Goal: Task Accomplishment & Management: Manage account settings

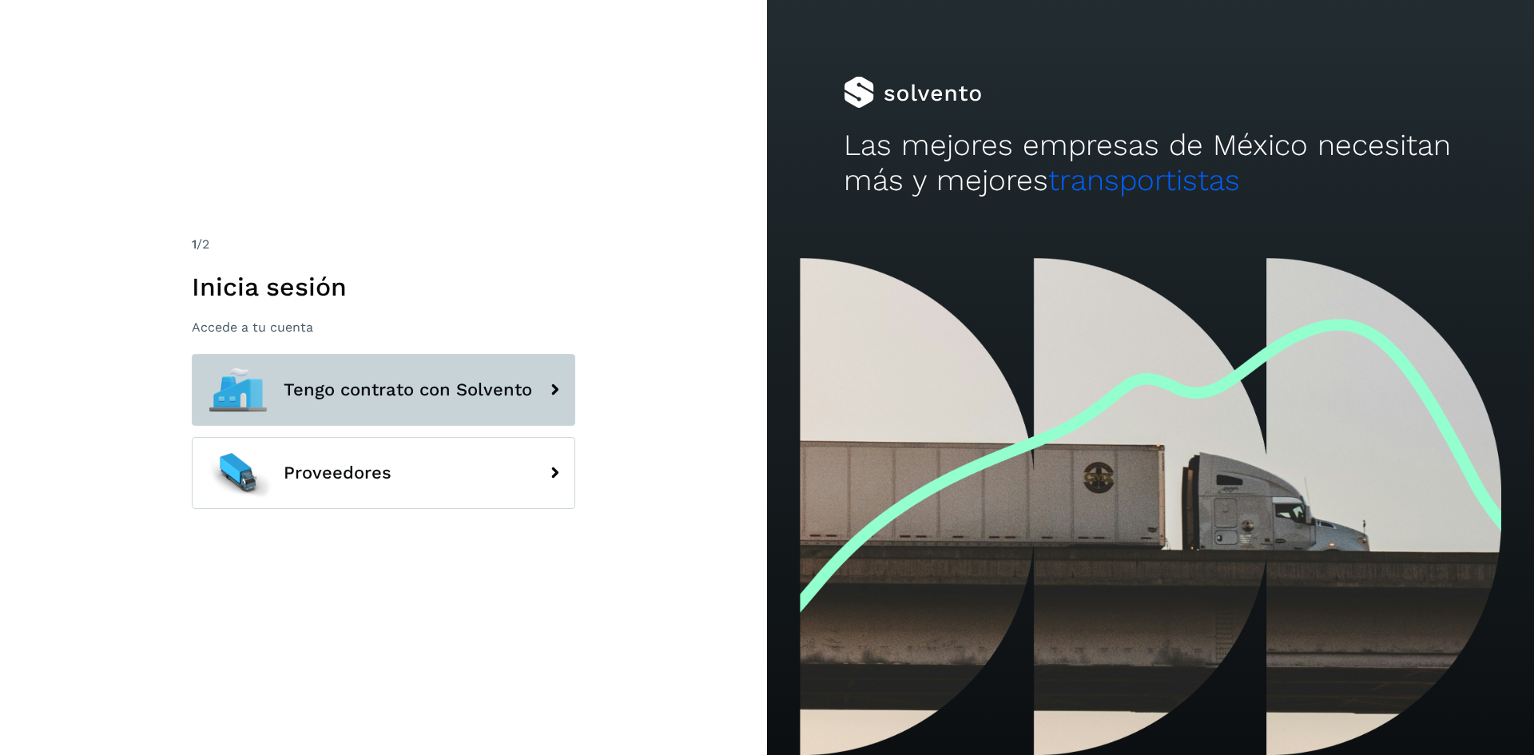
click at [425, 388] on span "Tengo contrato con Solvento" at bounding box center [408, 389] width 248 height 19
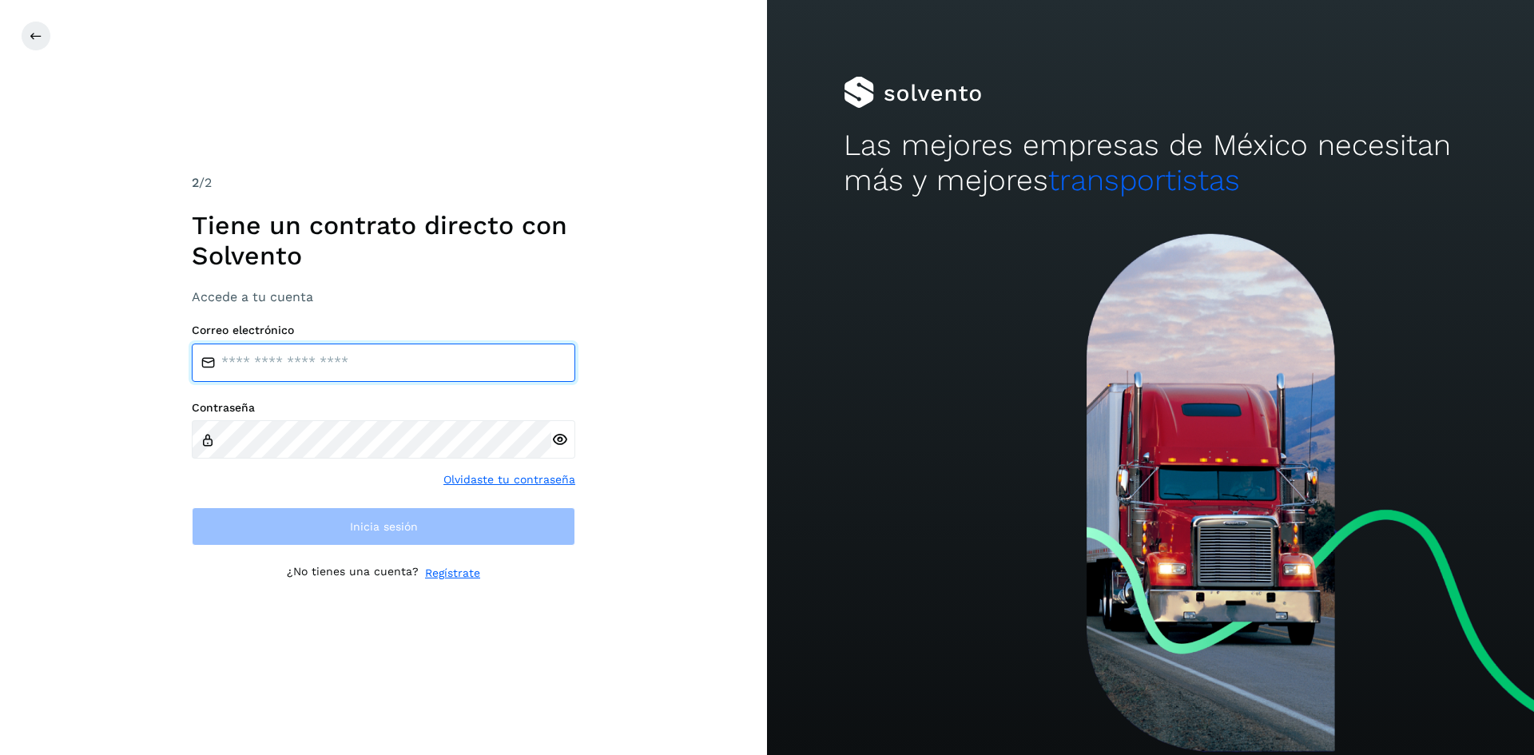
type input "**********"
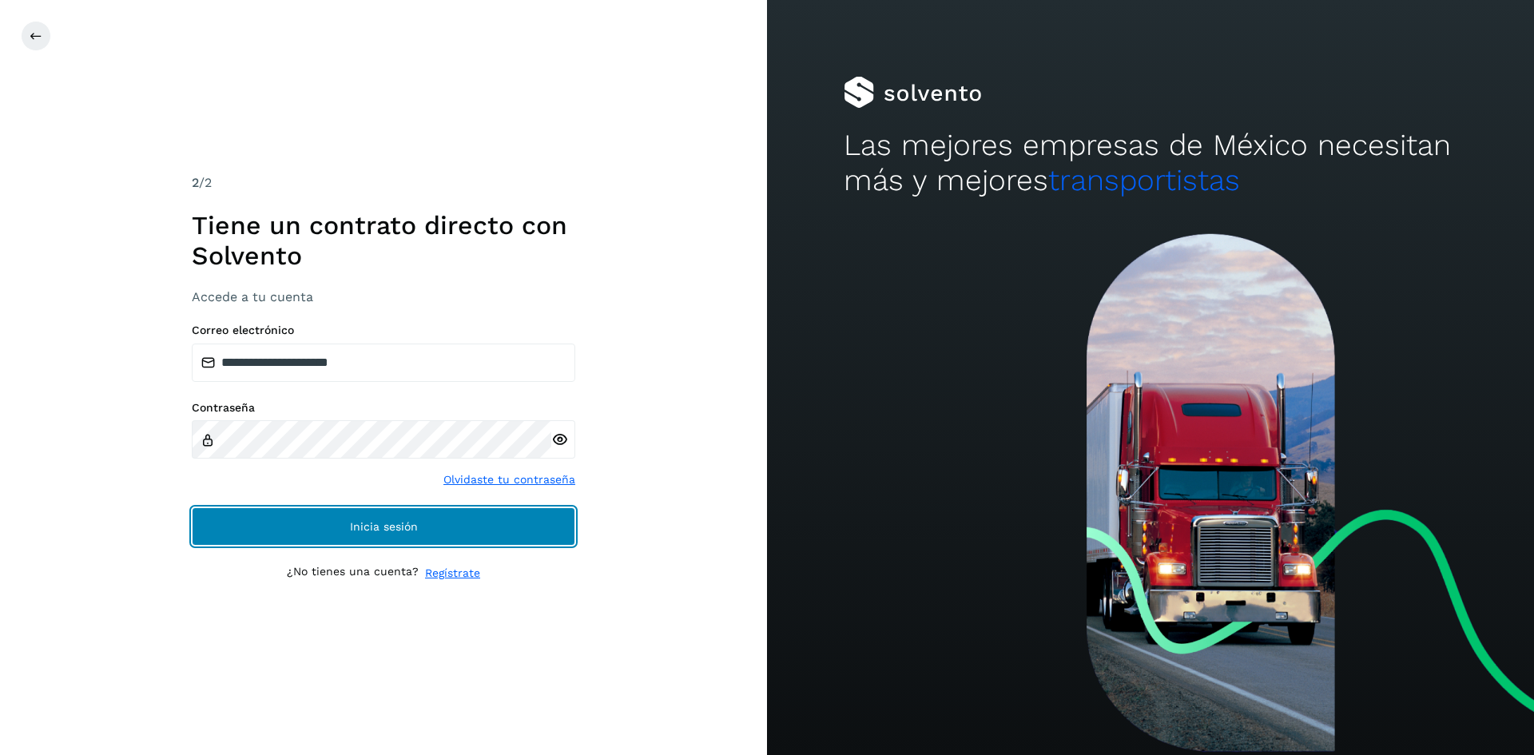
click at [321, 533] on button "Inicia sesión" at bounding box center [383, 526] width 383 height 38
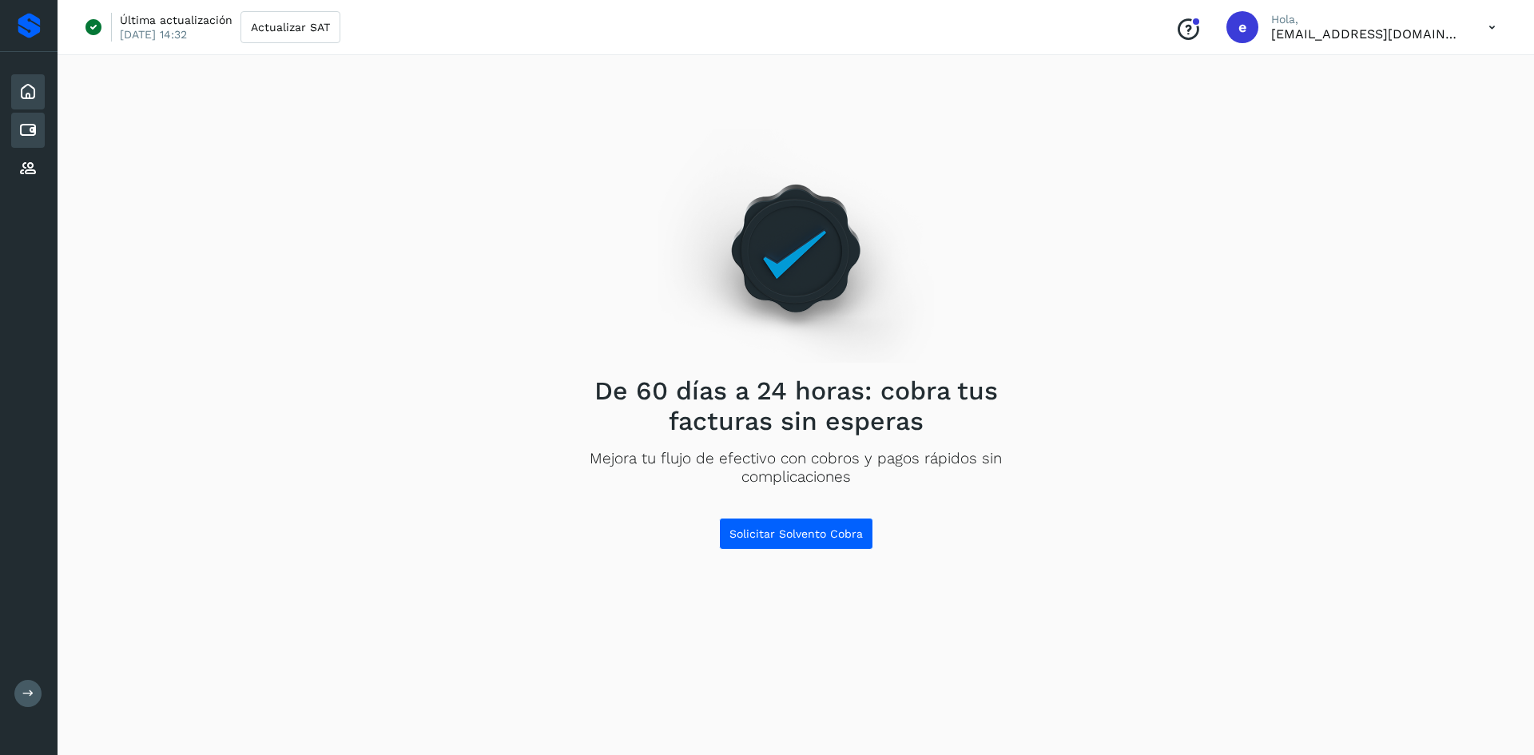
click at [25, 127] on icon at bounding box center [27, 130] width 19 height 19
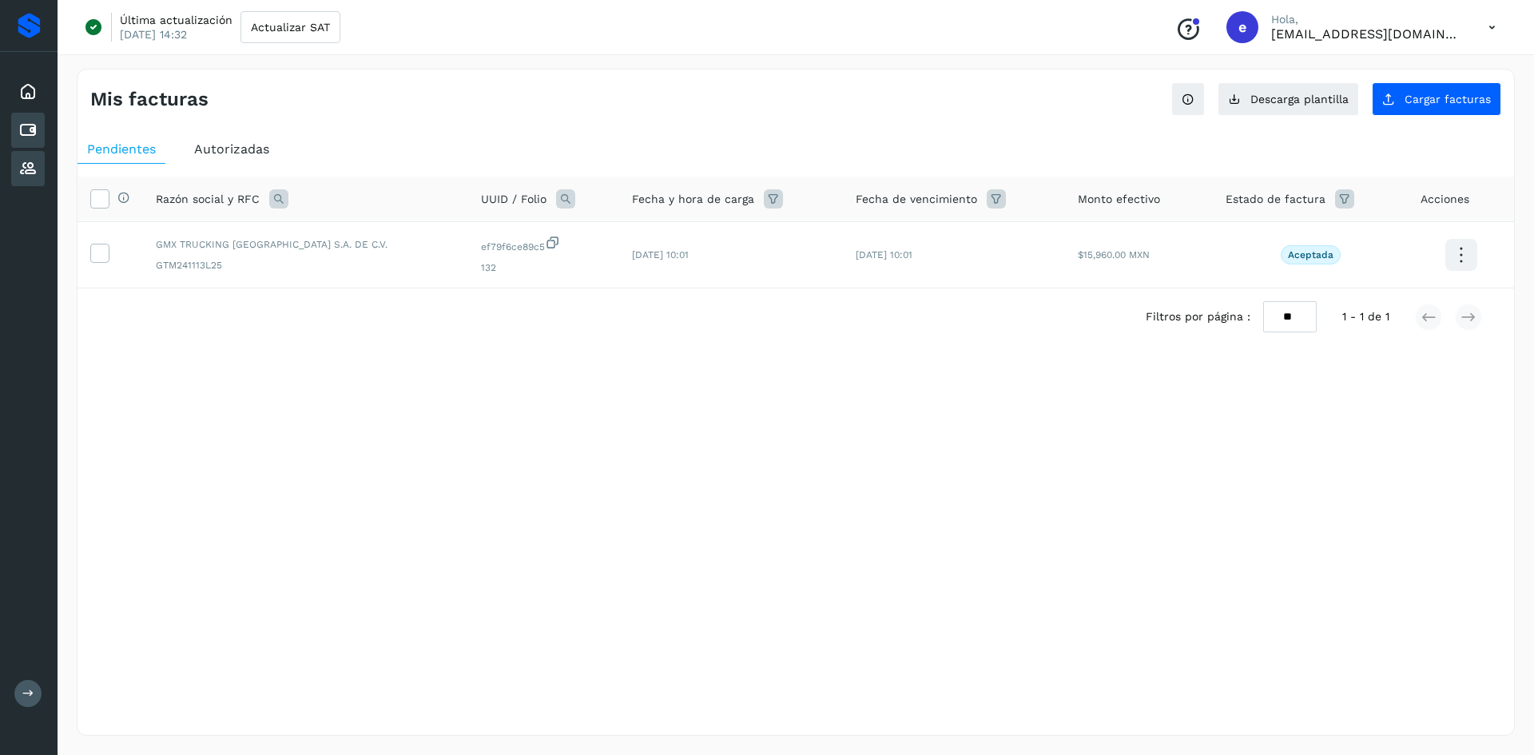
click at [27, 153] on div "Proveedores" at bounding box center [28, 168] width 34 height 35
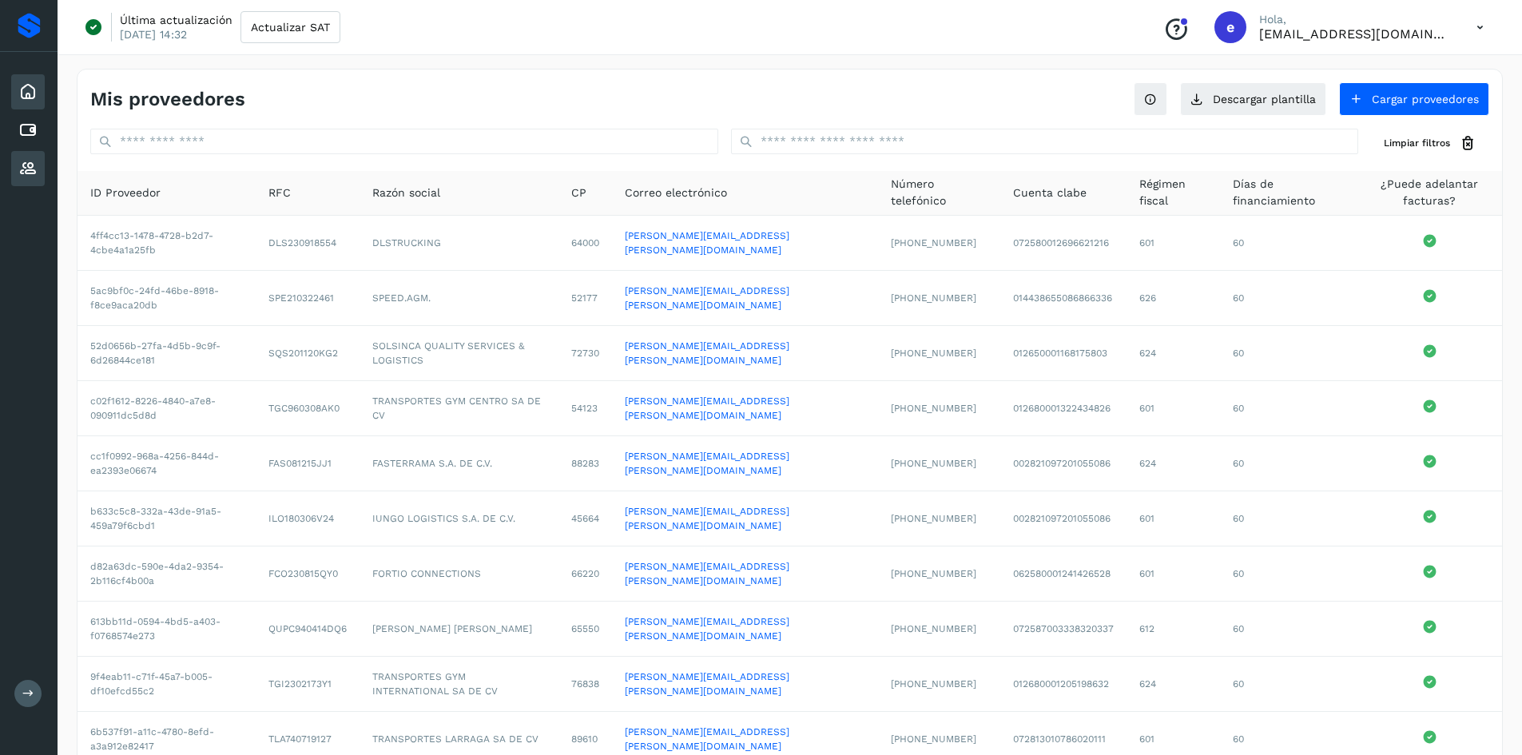
click at [31, 98] on icon at bounding box center [27, 91] width 19 height 19
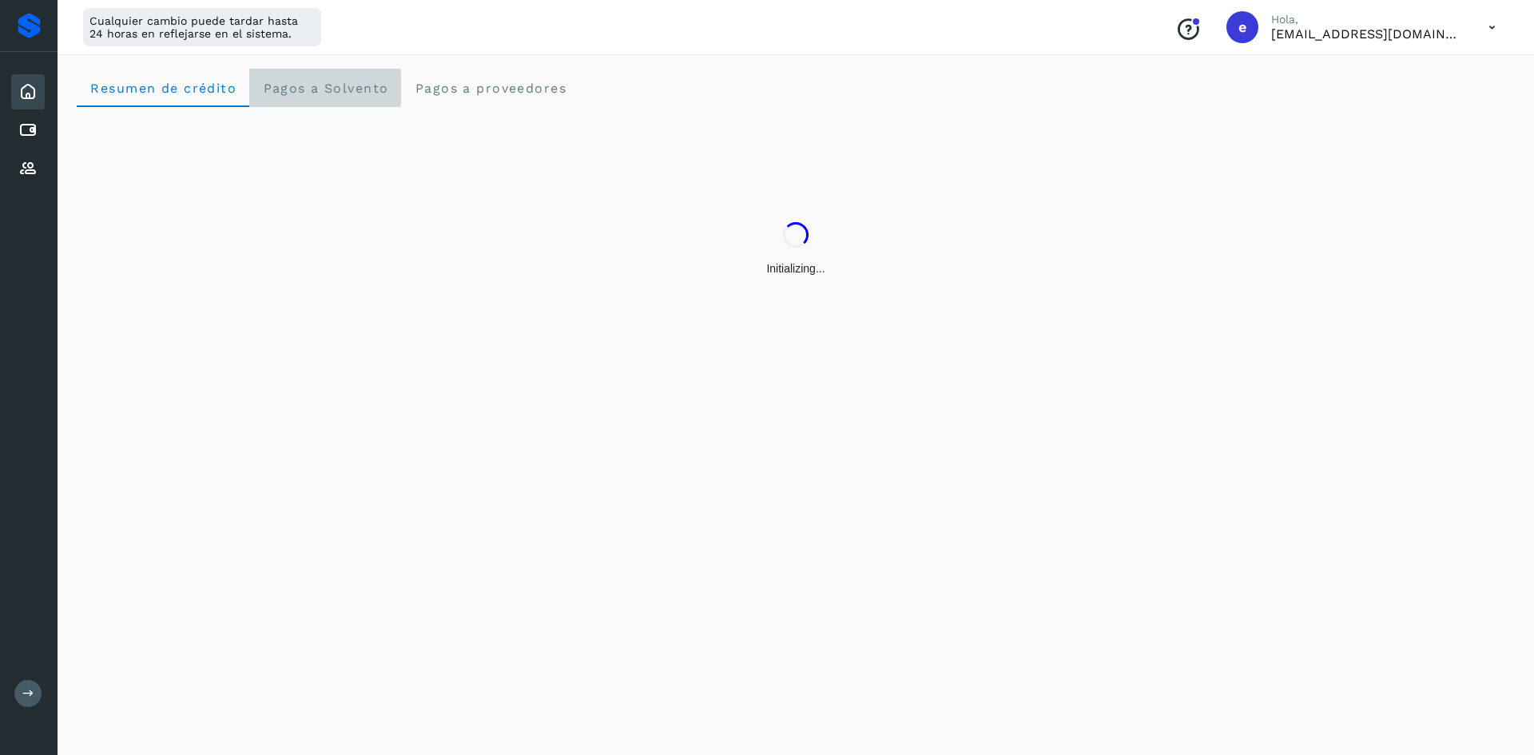
click at [352, 95] on span "Pagos a Solvento" at bounding box center [325, 88] width 126 height 15
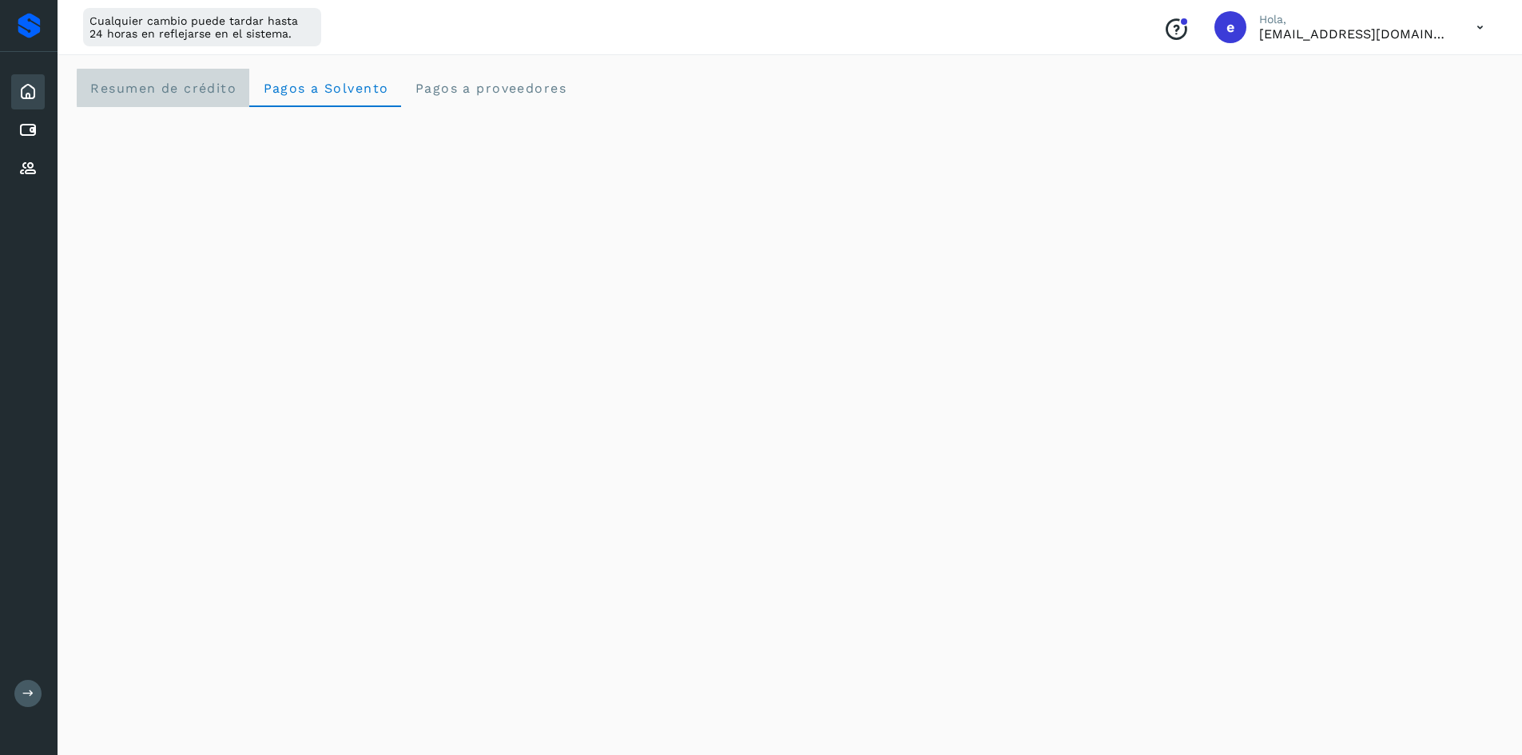
click at [142, 72] on crédito "Resumen de crédito" at bounding box center [163, 88] width 173 height 38
click at [1482, 24] on icon at bounding box center [1480, 27] width 33 height 33
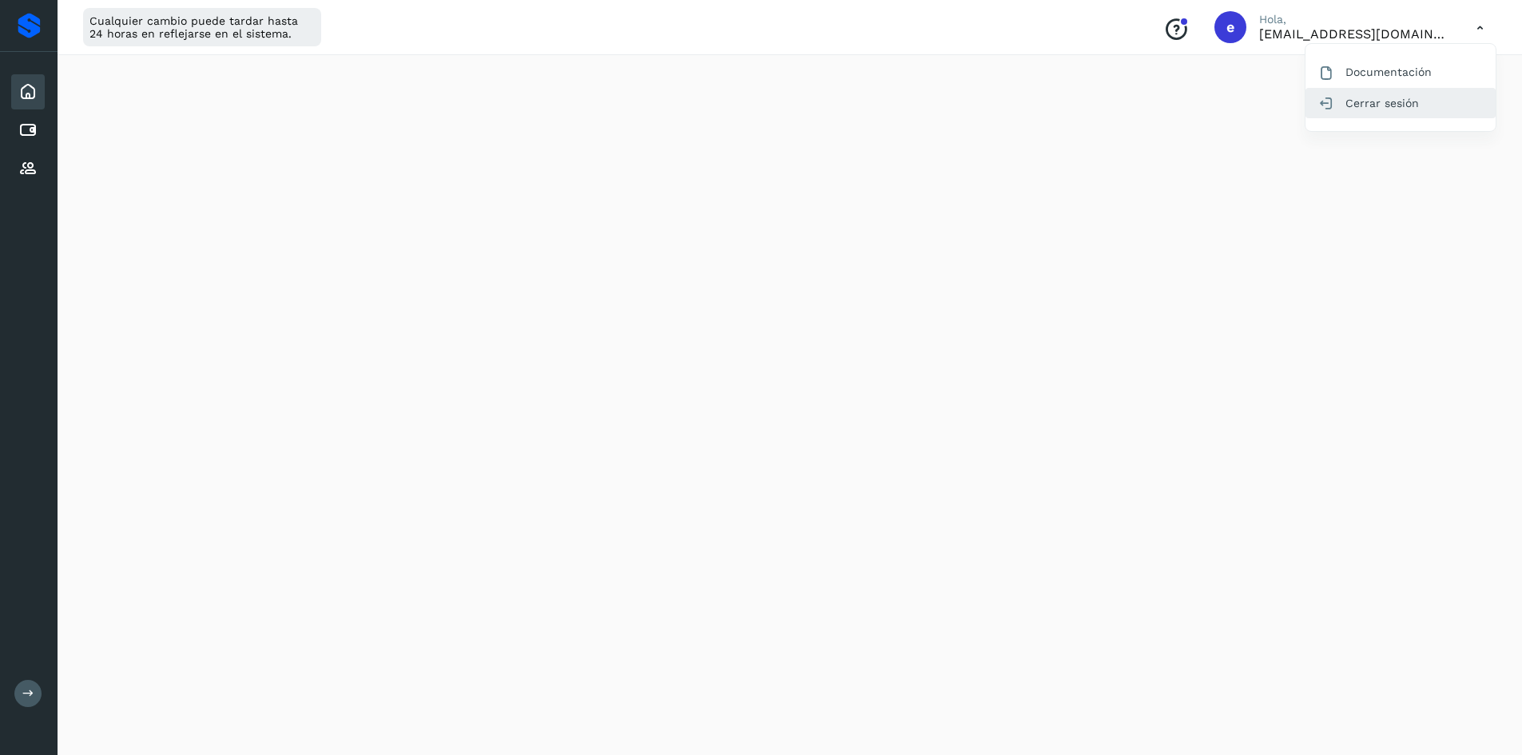
click at [1422, 104] on div "Cerrar sesión" at bounding box center [1400, 103] width 190 height 30
